Goal: Check status

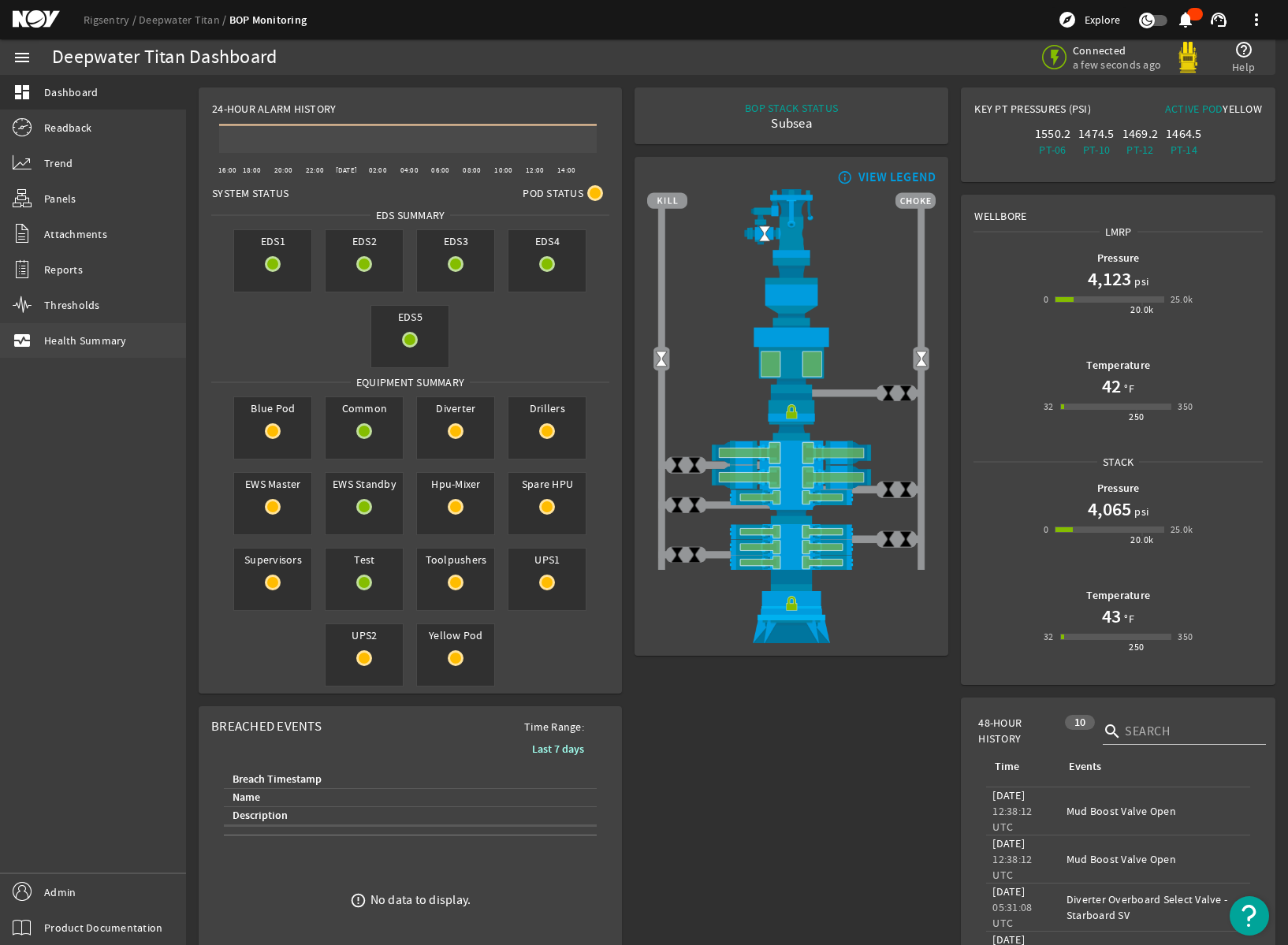
click at [103, 339] on span "Health Summary" at bounding box center [85, 340] width 83 height 16
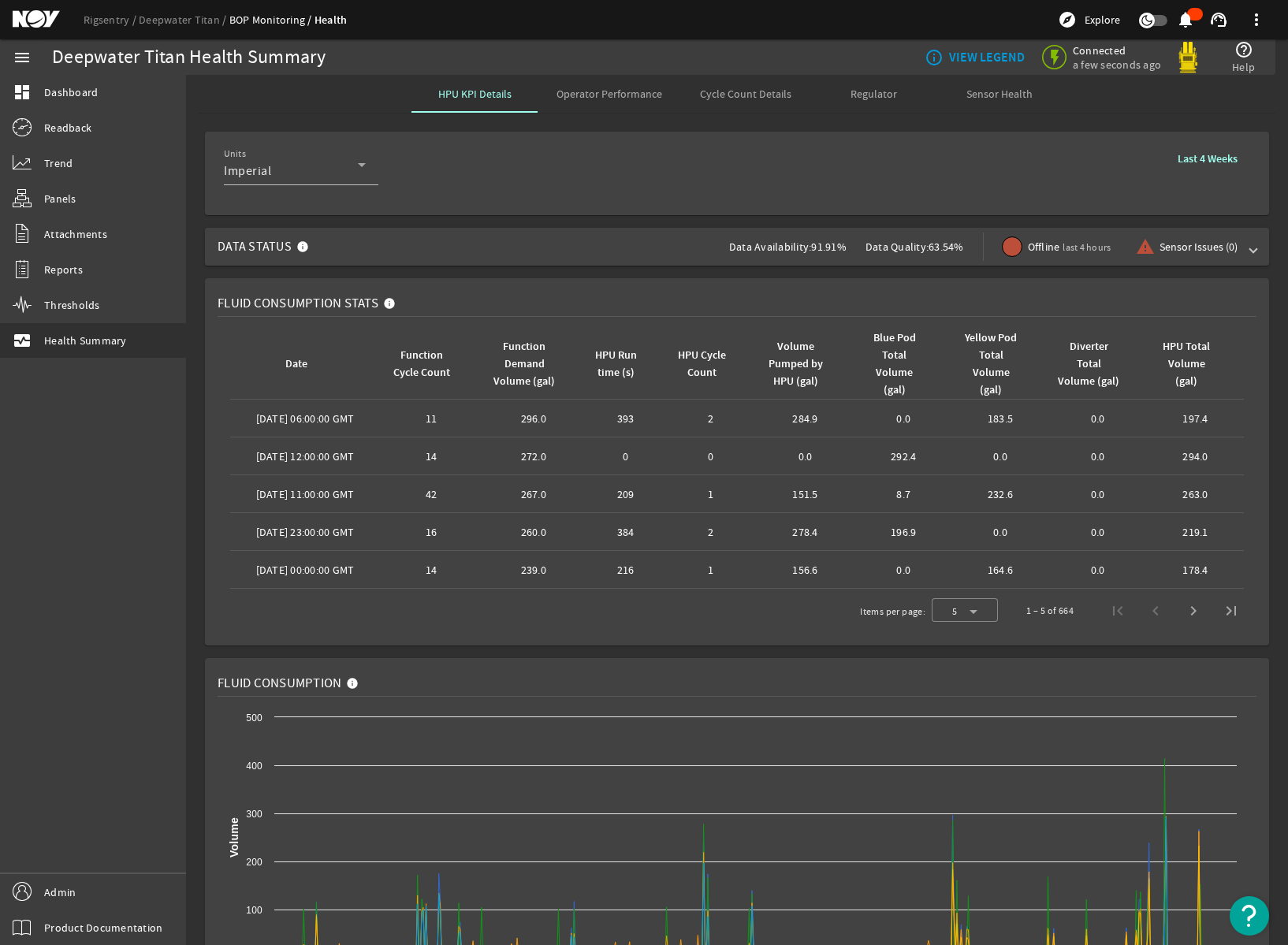
click at [1251, 253] on span at bounding box center [1254, 247] width 7 height 16
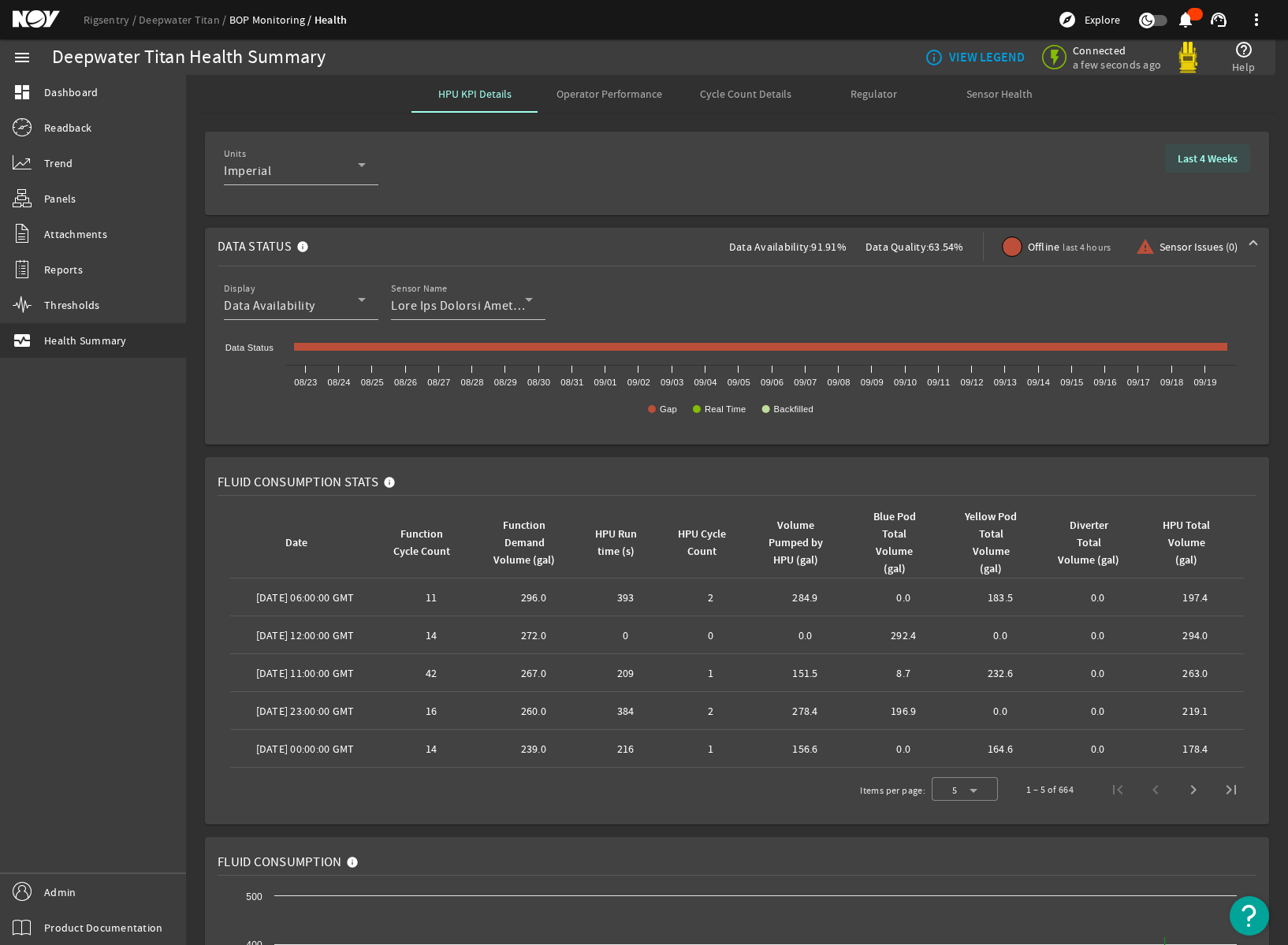
click at [1201, 160] on b "Last 4 Weeks" at bounding box center [1208, 159] width 60 height 15
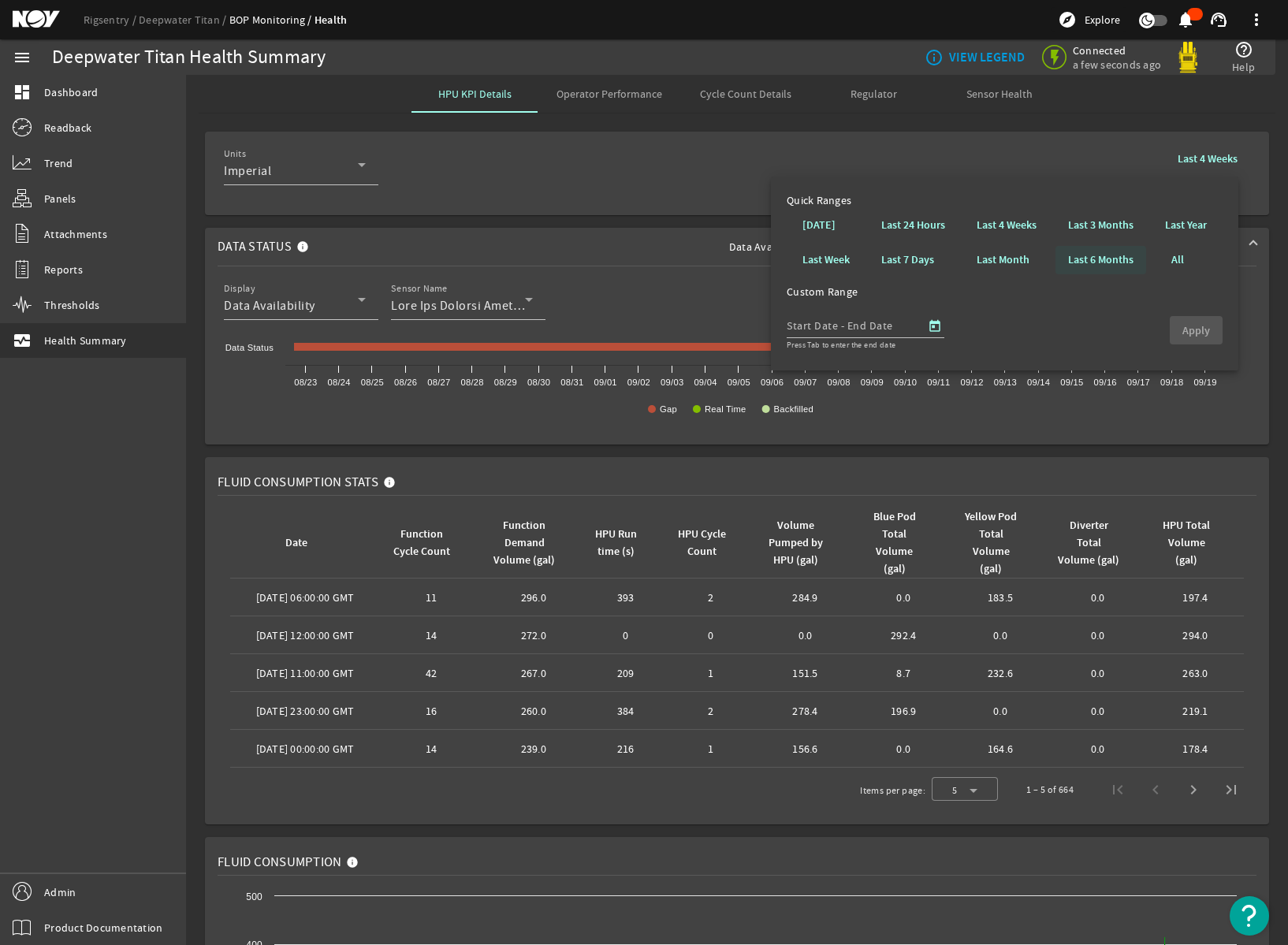
click at [1117, 260] on b "Last 6 Months" at bounding box center [1101, 260] width 65 height 16
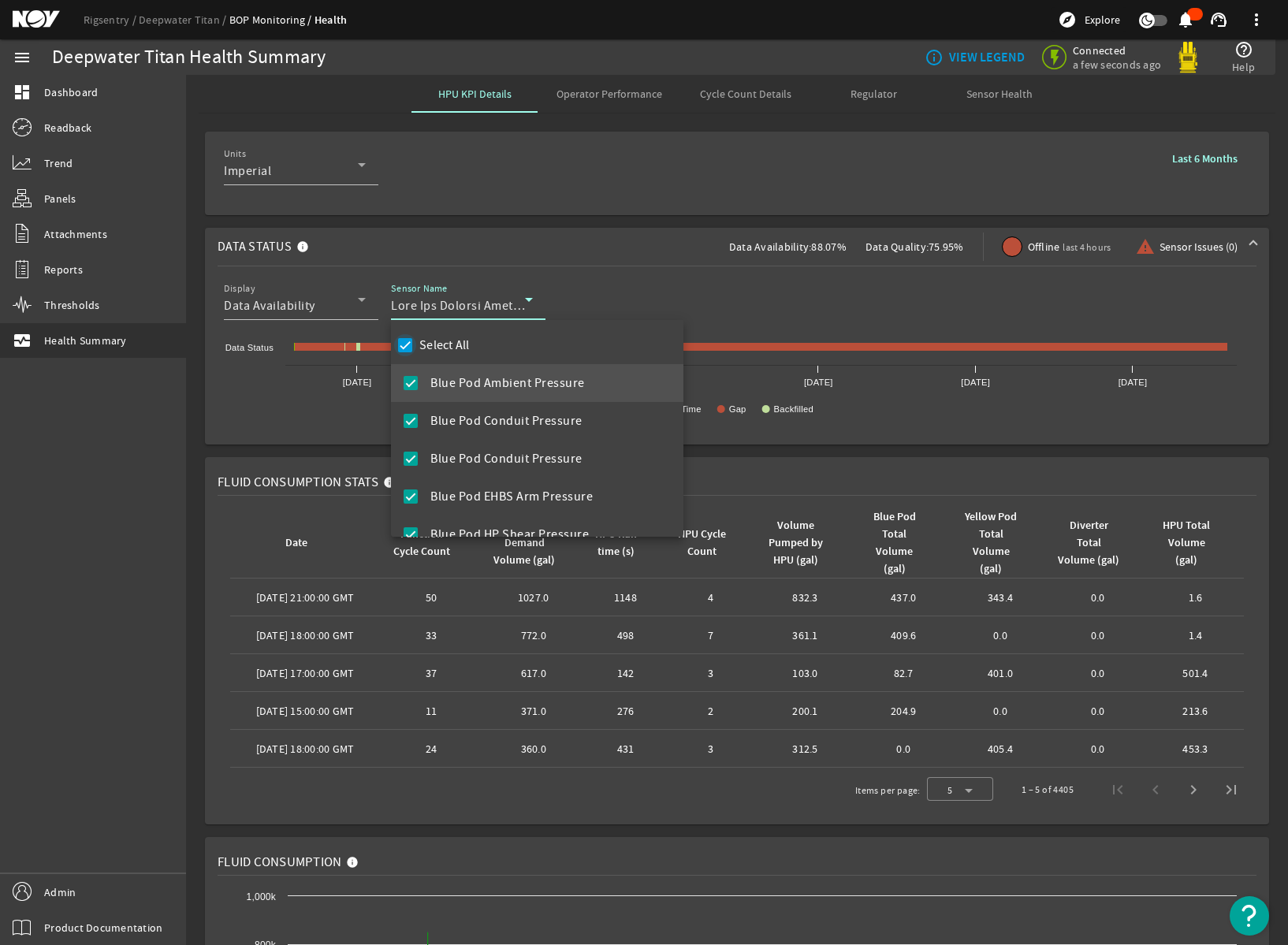
click at [404, 349] on input "Select All" at bounding box center [405, 345] width 22 height 22
checkbox input "false"
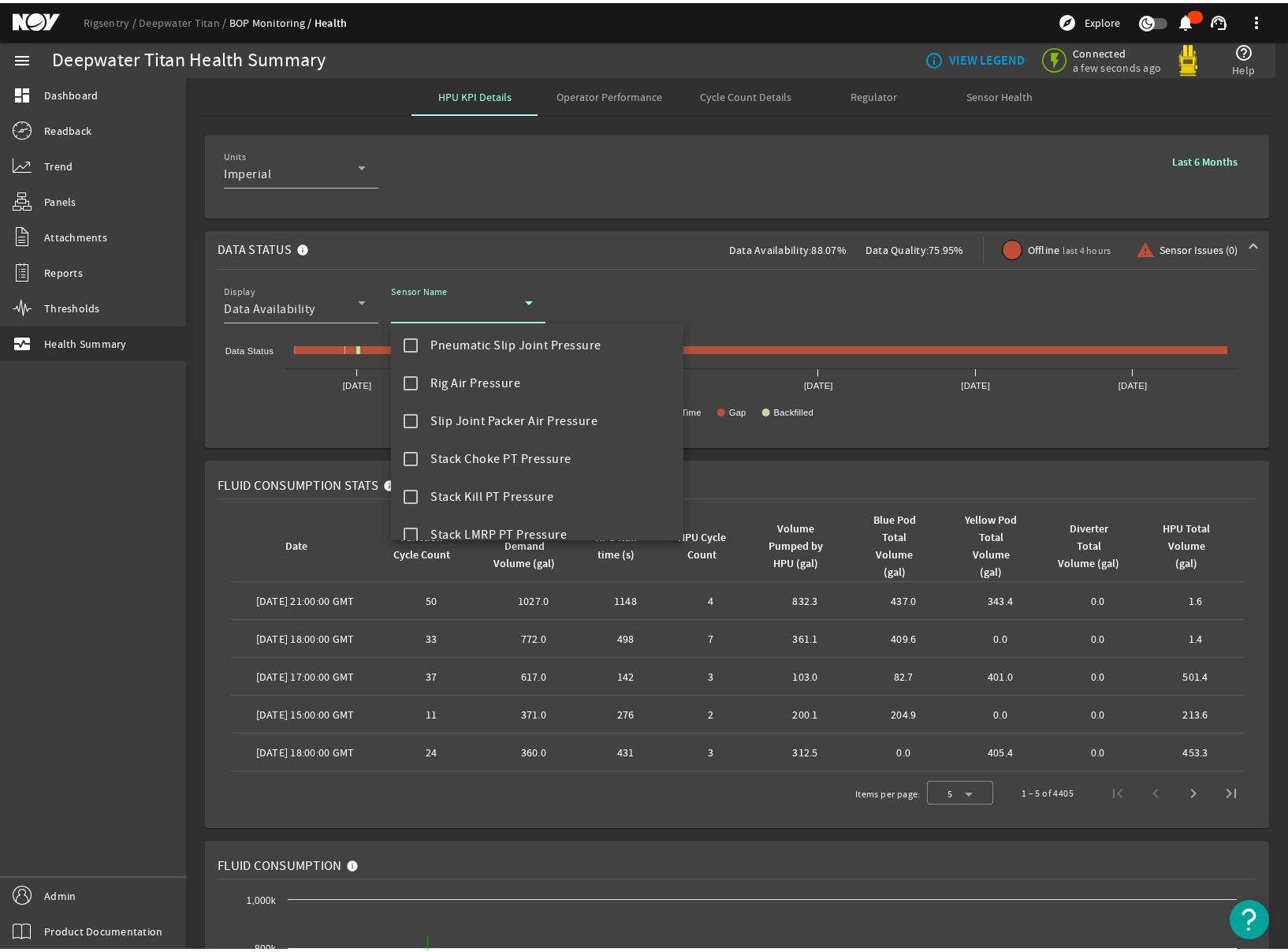
scroll to position [1503, 0]
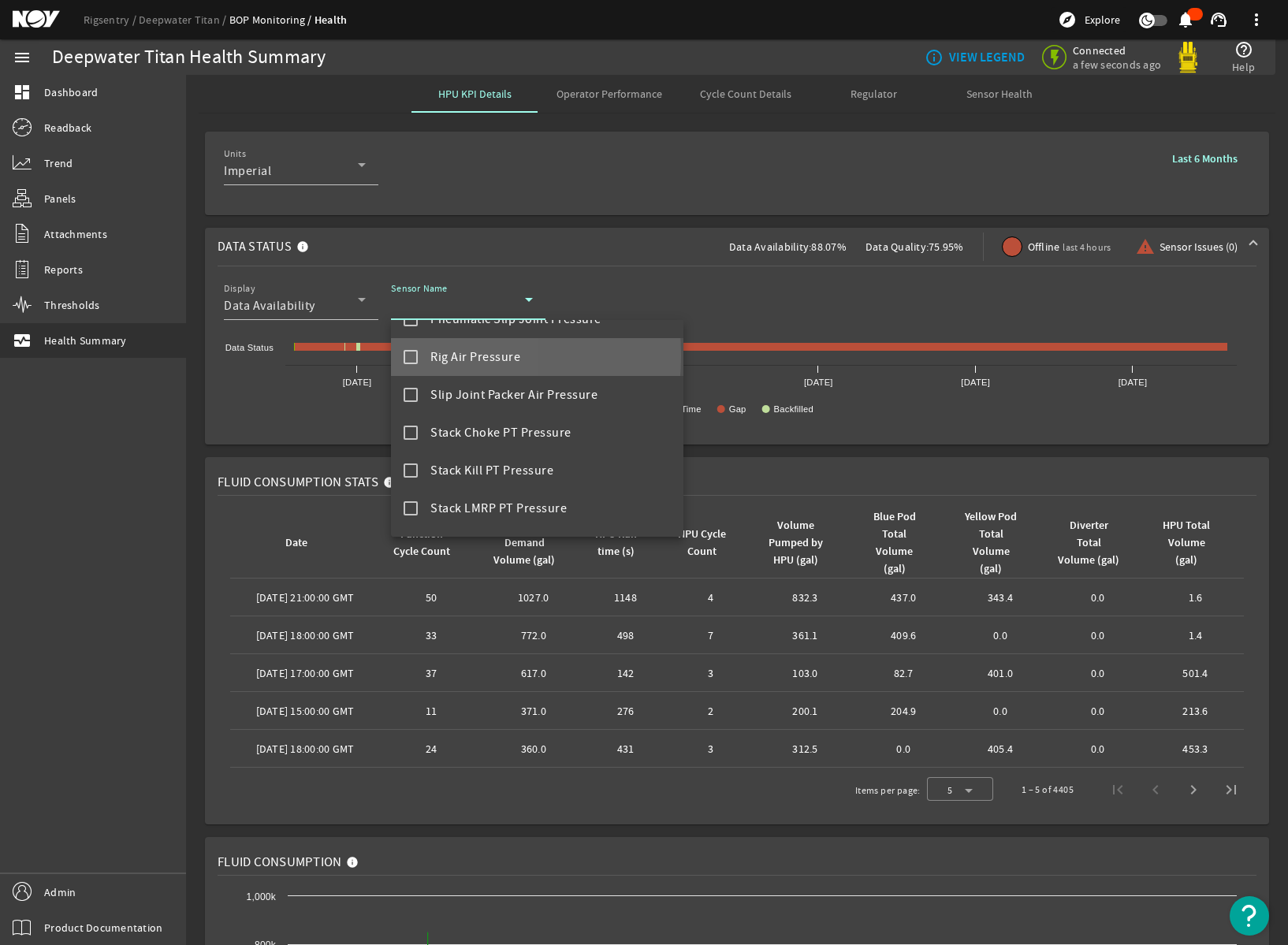
click at [409, 356] on mat-pseudo-checkbox at bounding box center [410, 357] width 14 height 14
click at [305, 447] on div at bounding box center [644, 472] width 1288 height 945
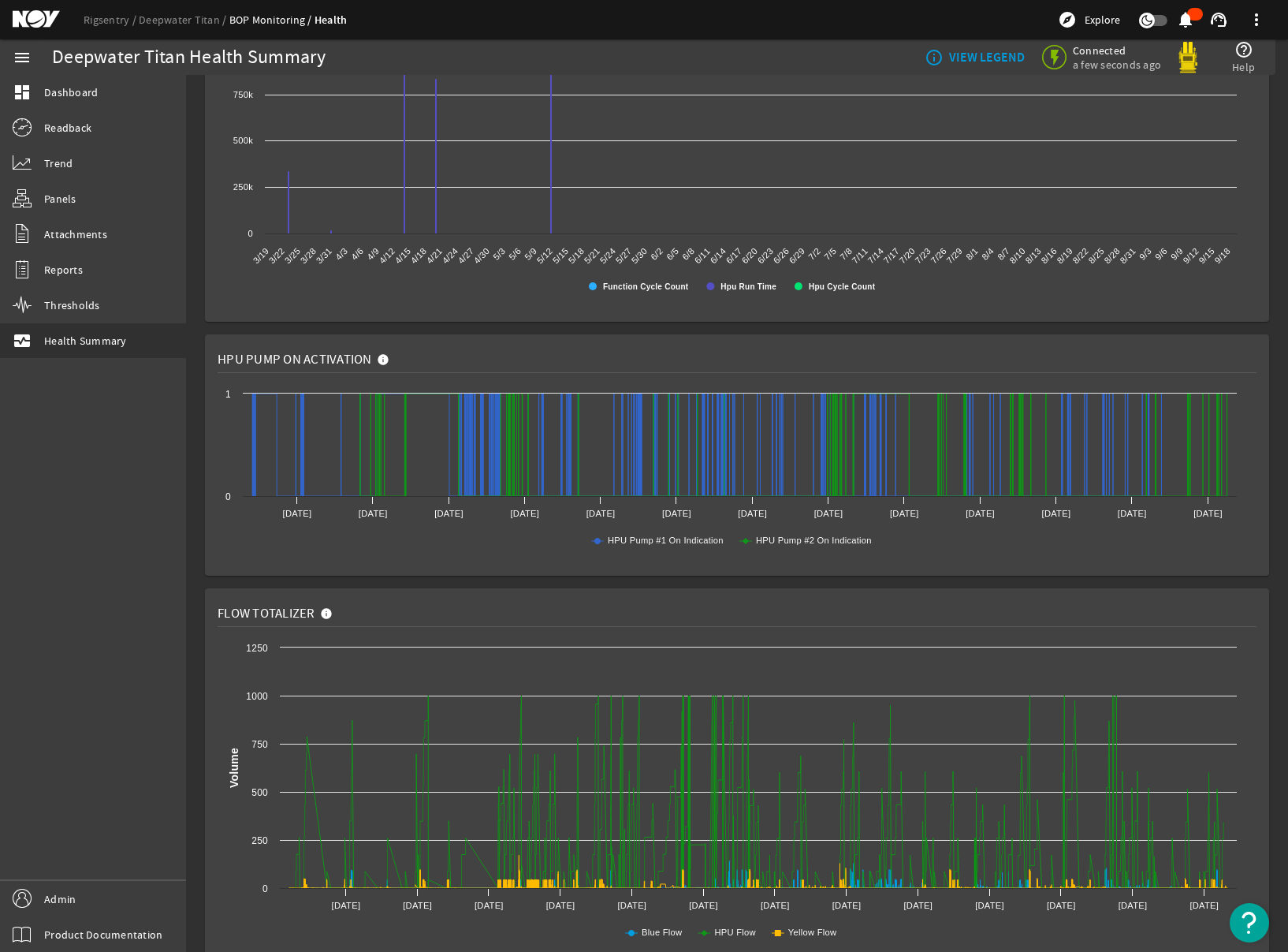
scroll to position [1185, 0]
